Goal: Task Accomplishment & Management: Complete application form

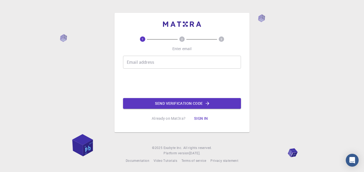
click at [139, 62] on input "Email address" at bounding box center [182, 62] width 118 height 13
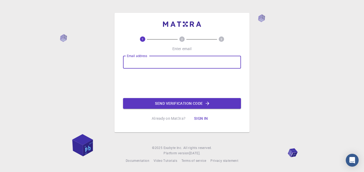
type input "[EMAIL_ADDRESS][DOMAIN_NAME]"
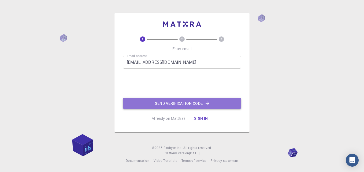
click at [161, 103] on button "Send verification code" at bounding box center [182, 103] width 118 height 11
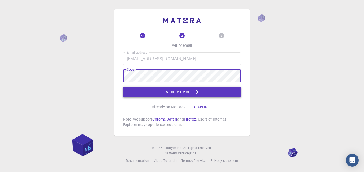
click at [166, 90] on button "Verify email" at bounding box center [182, 92] width 118 height 11
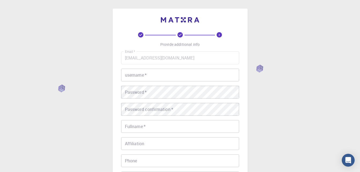
click at [142, 74] on input "username   *" at bounding box center [180, 75] width 118 height 13
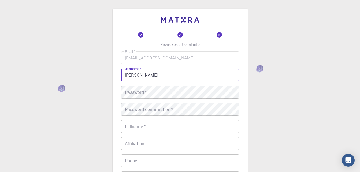
type input "[PERSON_NAME]"
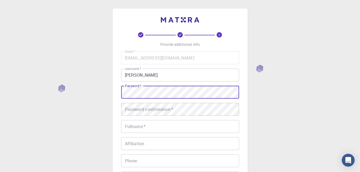
click at [157, 107] on div "Password confirmation   * Password confirmation   *" at bounding box center [180, 109] width 118 height 13
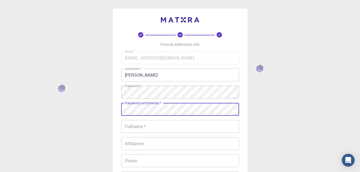
click at [155, 128] on input "Fullname   *" at bounding box center [180, 126] width 118 height 13
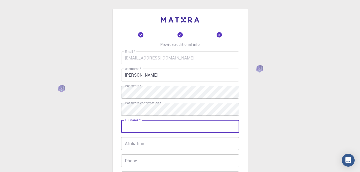
type input "[PERSON_NAME]"
type input "[PHONE_NUMBER]"
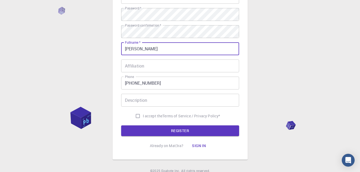
scroll to position [80, 0]
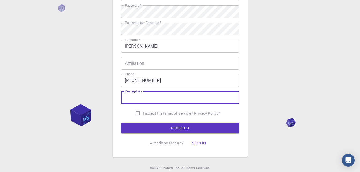
click at [145, 99] on input "Description" at bounding box center [180, 97] width 118 height 13
click at [136, 114] on input "I accept the Terms of Service / Privacy Policy *" at bounding box center [138, 113] width 10 height 10
checkbox input "true"
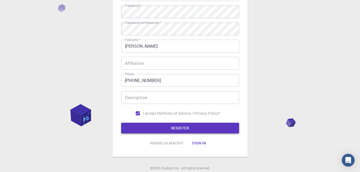
click at [154, 131] on button "REGISTER" at bounding box center [180, 128] width 118 height 11
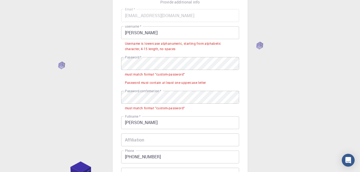
scroll to position [27, 0]
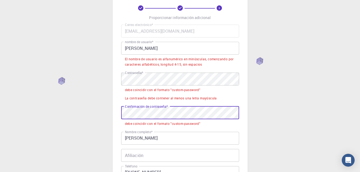
click at [97, 114] on div "3 Proporcionar información adicional Correo electrónico * [EMAIL_ADDRESS][DOMAI…" at bounding box center [180, 128] width 360 height 311
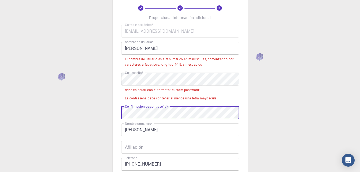
click at [104, 65] on div "3 Proporcionar información adicional Correo electrónico * [EMAIL_ADDRESS][DOMAI…" at bounding box center [180, 124] width 360 height 303
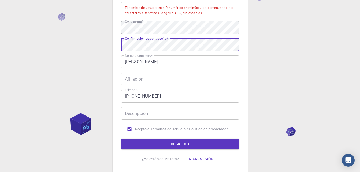
scroll to position [80, 0]
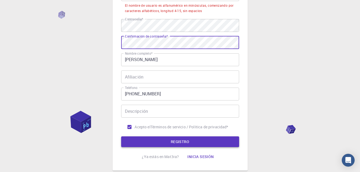
click at [150, 142] on button "REGISTRO" at bounding box center [180, 142] width 118 height 11
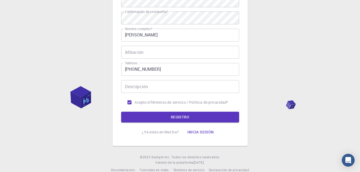
scroll to position [107, 0]
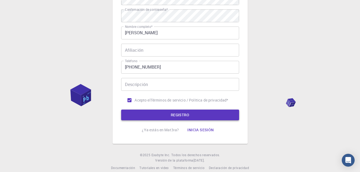
click at [190, 115] on button "REGISTRO" at bounding box center [180, 115] width 118 height 11
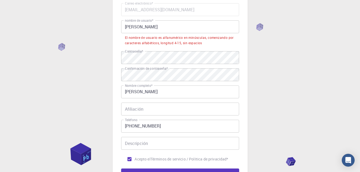
scroll to position [27, 0]
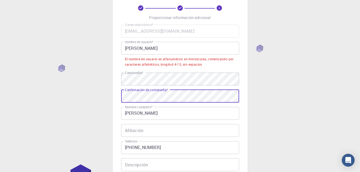
click at [67, 94] on div "3 Proporcionar información adicional Correo electrónico * [EMAIL_ADDRESS][DOMAI…" at bounding box center [180, 116] width 360 height 287
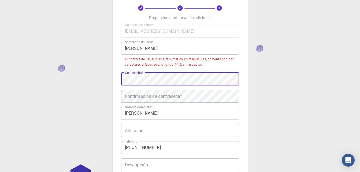
click at [46, 77] on div "3 Proporcionar información adicional Correo electrónico * [EMAIL_ADDRESS][DOMAI…" at bounding box center [180, 116] width 360 height 287
click at [131, 94] on div "Confirmación de contraseña * Confirmación de contraseña *" at bounding box center [180, 96] width 118 height 13
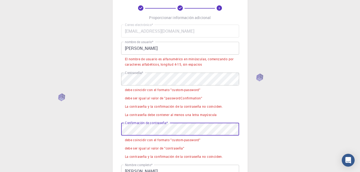
click at [113, 132] on div "3 Proporcionar información adicional Correo electrónico * [EMAIL_ADDRESS][DOMAI…" at bounding box center [180, 132] width 135 height 301
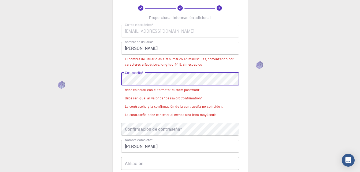
click at [92, 83] on div "3 Proporcionar información adicional Correo electrónico * [EMAIL_ADDRESS][DOMAI…" at bounding box center [180, 133] width 360 height 320
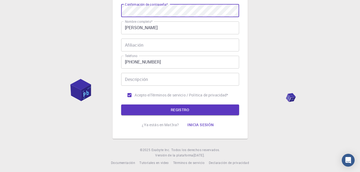
scroll to position [115, 0]
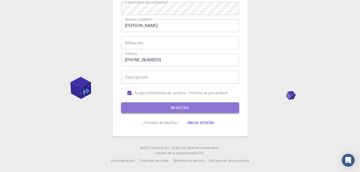
click at [182, 110] on font "REGISTRO" at bounding box center [180, 108] width 19 height 7
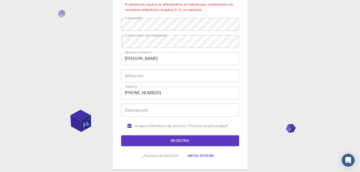
scroll to position [88, 0]
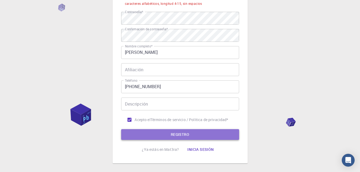
click at [193, 139] on button "REGISTRO" at bounding box center [180, 134] width 118 height 11
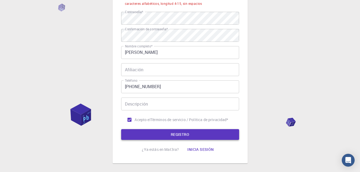
click at [193, 138] on button "REGISTRO" at bounding box center [180, 134] width 118 height 11
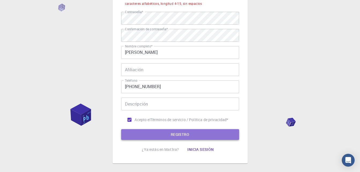
click at [192, 137] on button "REGISTRO" at bounding box center [180, 134] width 118 height 11
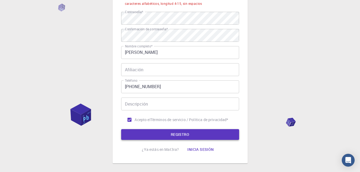
click at [192, 137] on button "REGISTRO" at bounding box center [180, 134] width 118 height 11
click at [139, 105] on input "Descripción" at bounding box center [180, 104] width 118 height 13
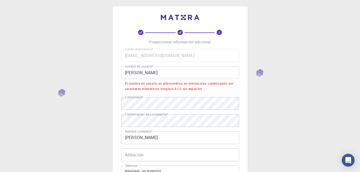
scroll to position [0, 0]
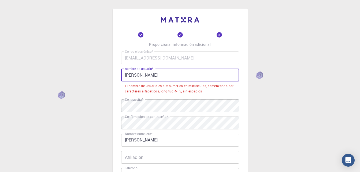
drag, startPoint x: 159, startPoint y: 72, endPoint x: 121, endPoint y: 73, distance: 37.3
click at [121, 73] on input "[PERSON_NAME]" at bounding box center [180, 75] width 118 height 13
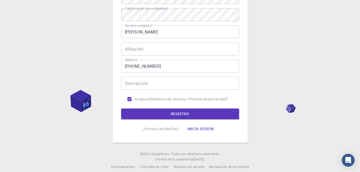
scroll to position [101, 0]
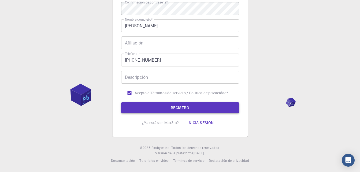
type input "jaimelemus23"
click at [199, 111] on button "REGISTRO" at bounding box center [180, 107] width 118 height 11
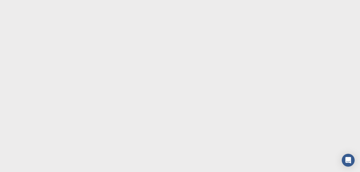
scroll to position [0, 0]
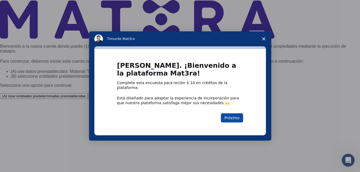
click at [236, 114] on button "Próximo" at bounding box center [232, 117] width 22 height 9
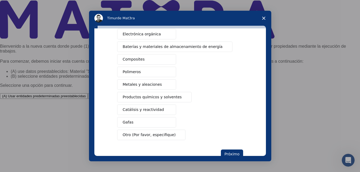
scroll to position [80, 0]
